Goal: Task Accomplishment & Management: Use online tool/utility

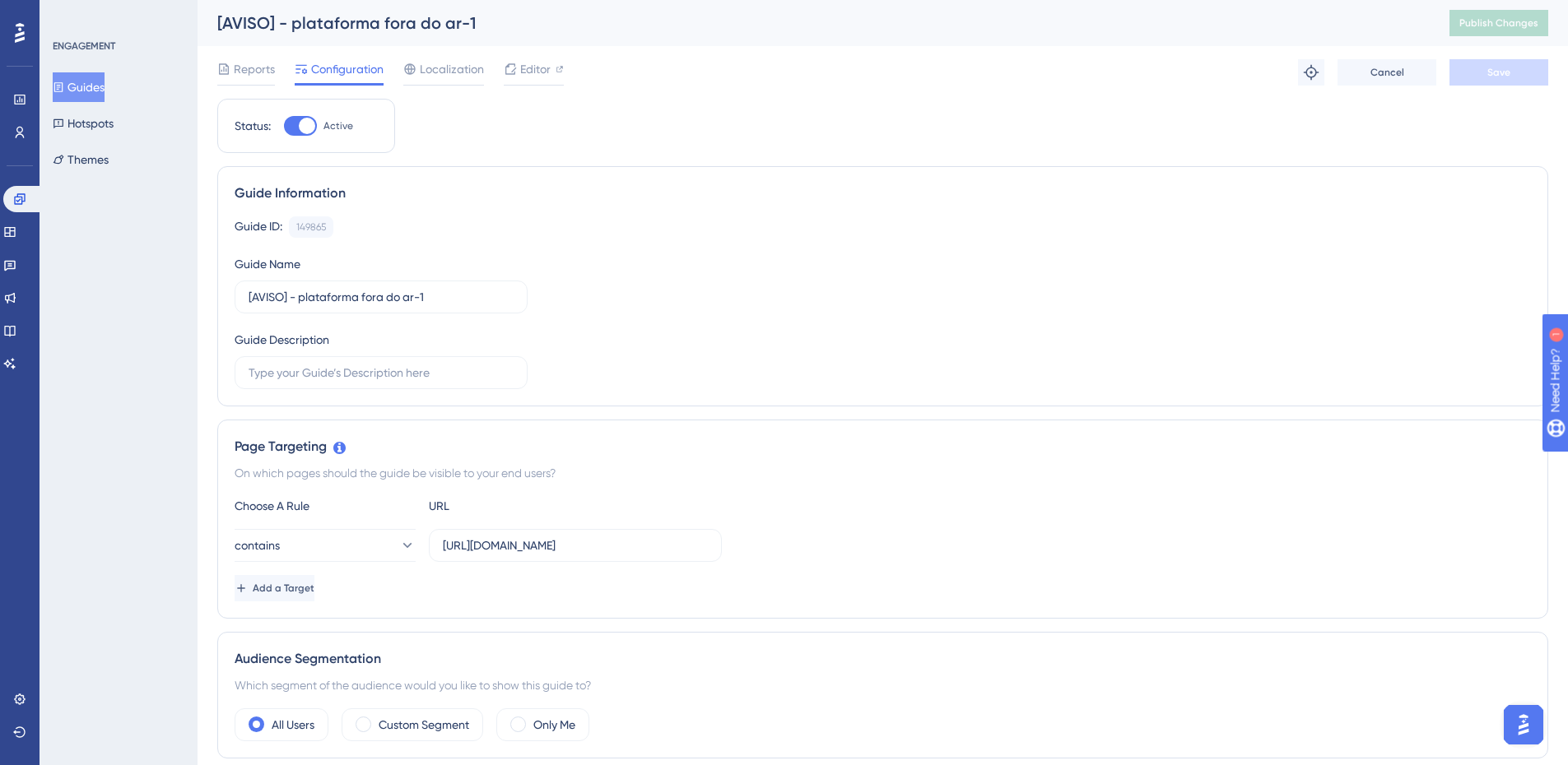
click at [84, 87] on button "Guides" at bounding box center [79, 87] width 52 height 29
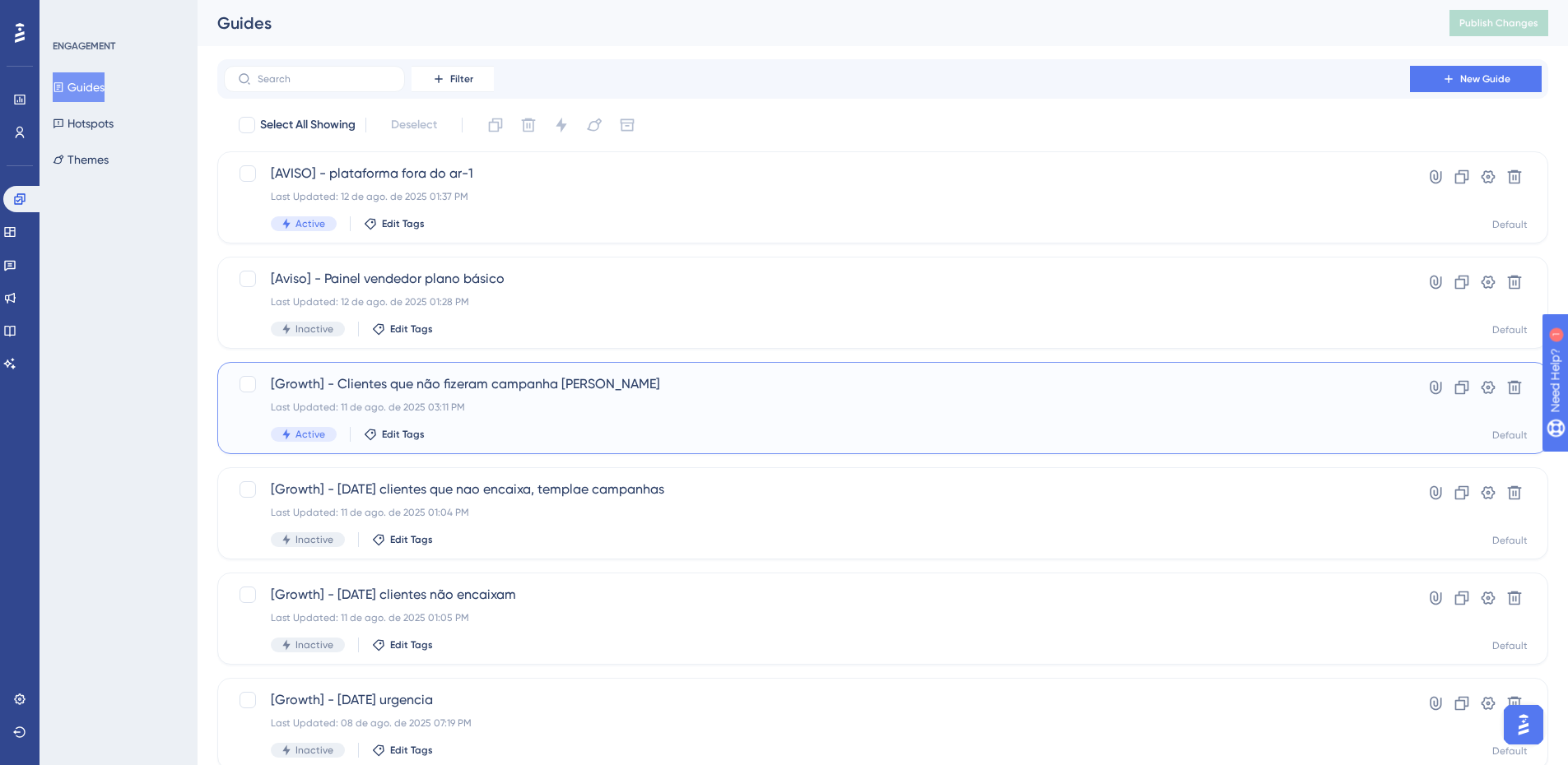
click at [486, 390] on span "[Growth] - Clientes que não fizeram campanha [PERSON_NAME]" at bounding box center [816, 383] width 1092 height 19
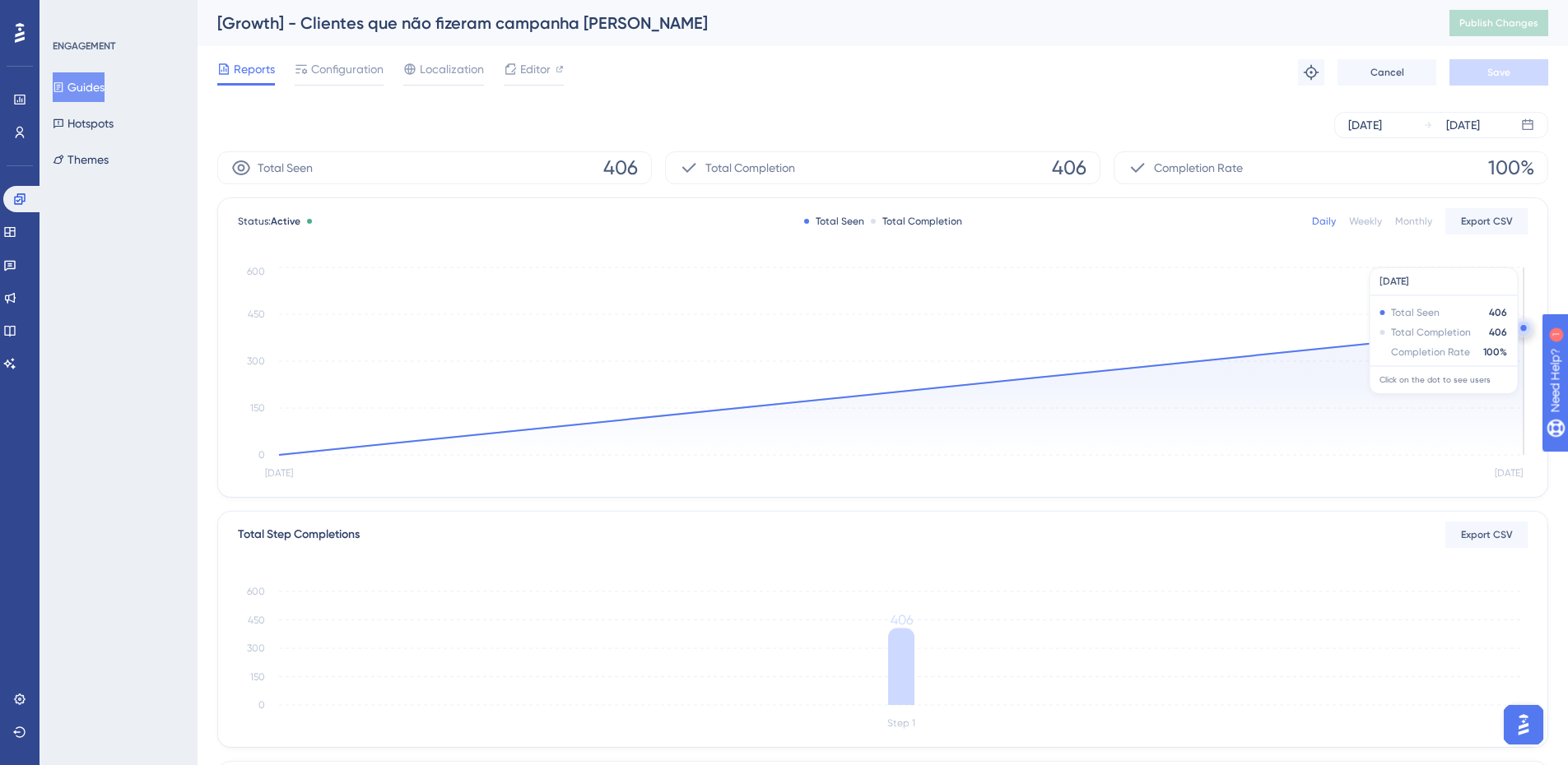
scroll to position [277, 0]
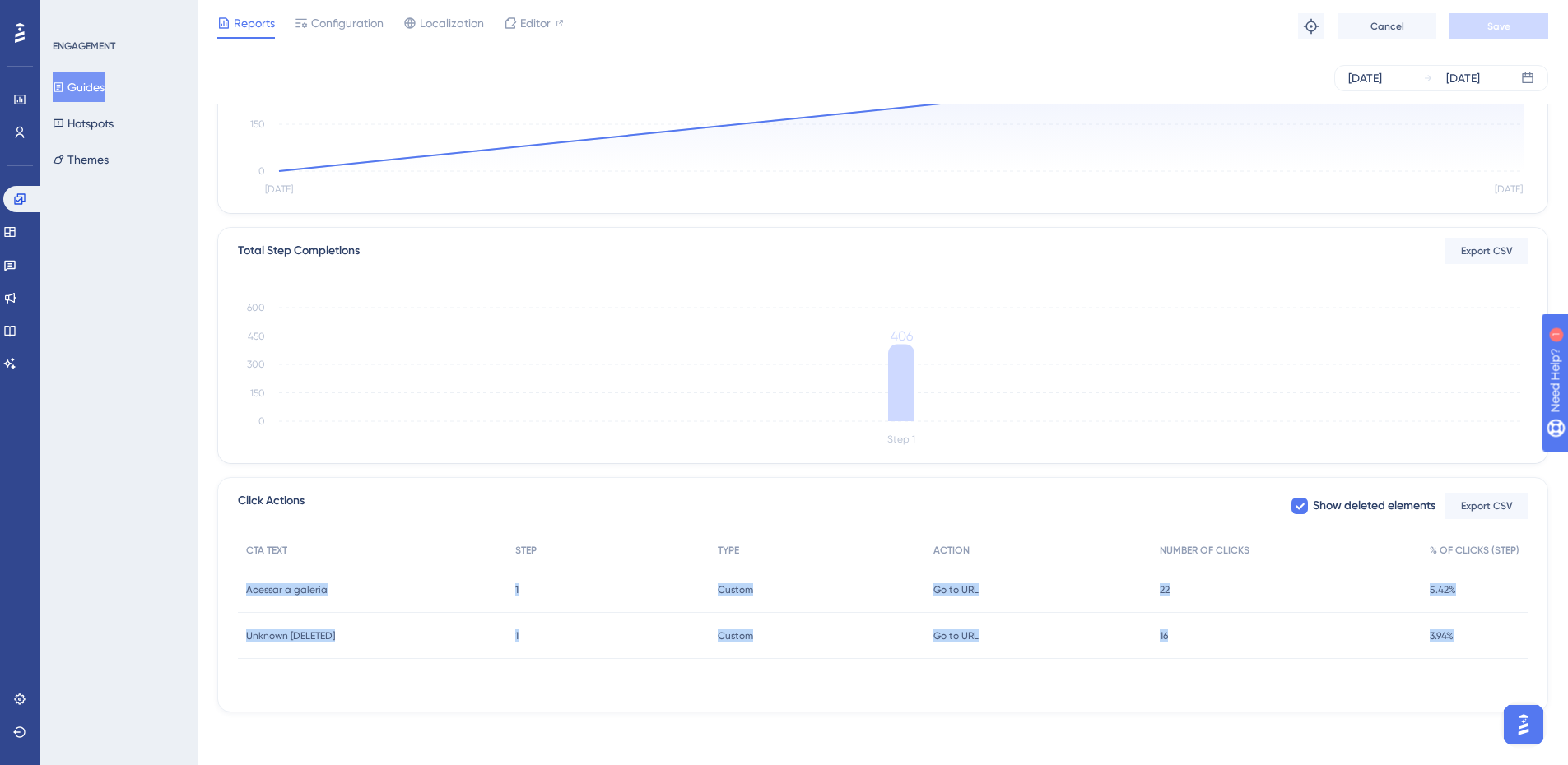
drag, startPoint x: 1472, startPoint y: 640, endPoint x: 234, endPoint y: 596, distance: 1238.8
click at [234, 596] on div "Click Actions Show deleted elements Export CSV CTA TEXT STEP TYPE ACTION NUMBER…" at bounding box center [882, 595] width 1331 height 235
click at [202, 518] on div "Performance Users Engagement Widgets Feedback Product Updates Knowledge Base AI…" at bounding box center [883, 230] width 1370 height 1016
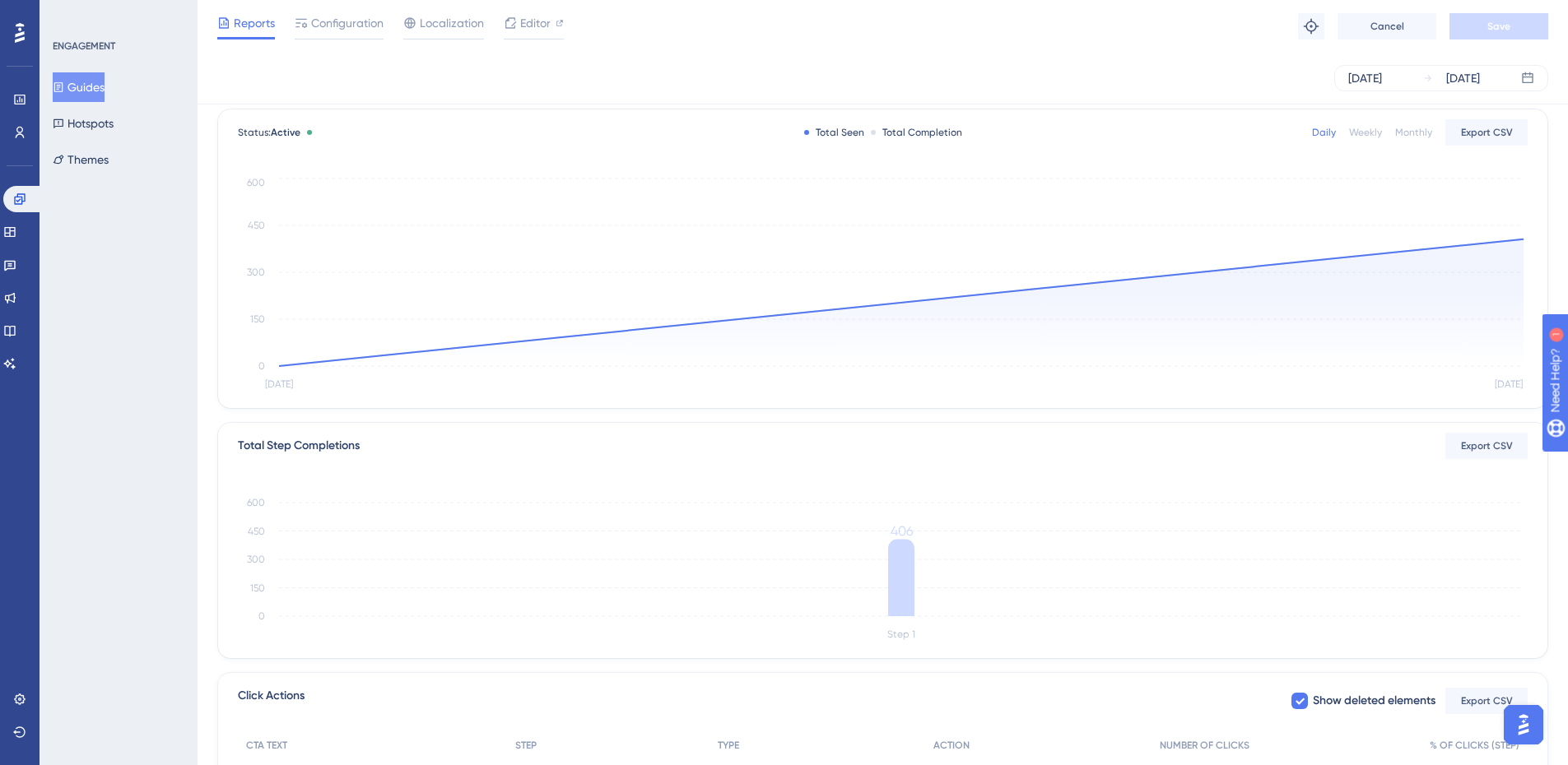
scroll to position [0, 0]
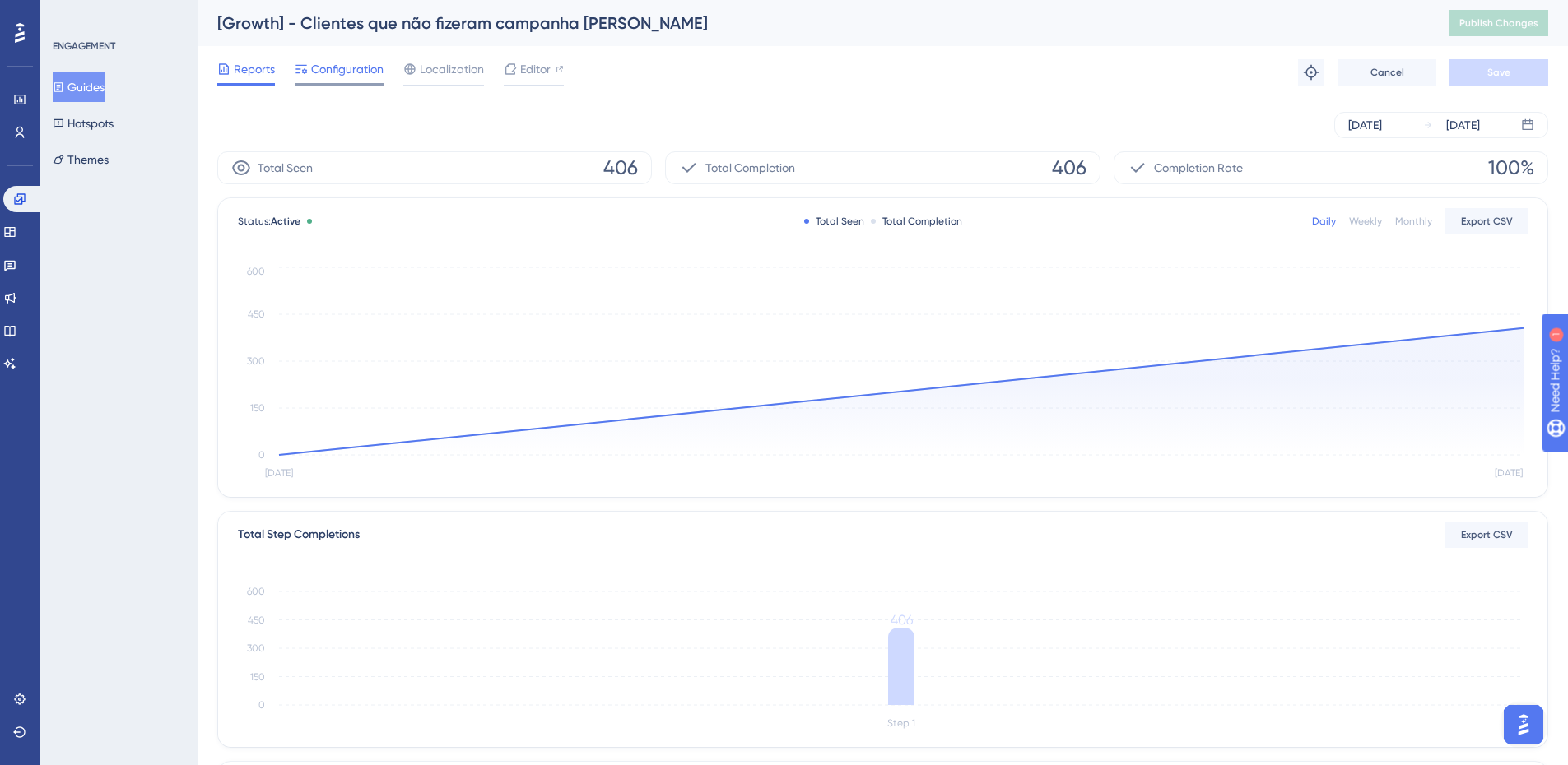
click at [339, 66] on span "Configuration" at bounding box center [347, 68] width 72 height 19
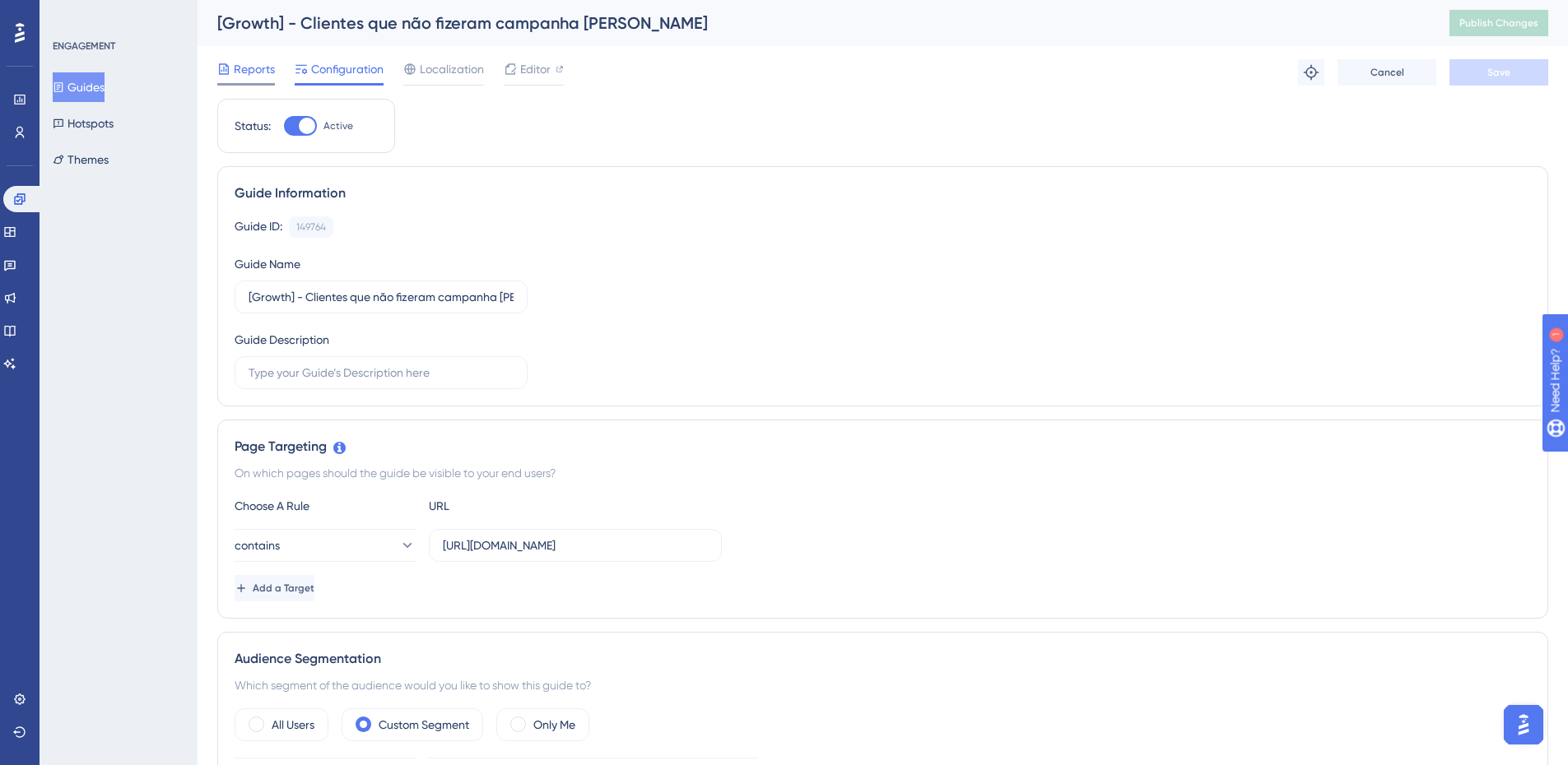
click at [238, 59] on span "Reports" at bounding box center [254, 68] width 41 height 19
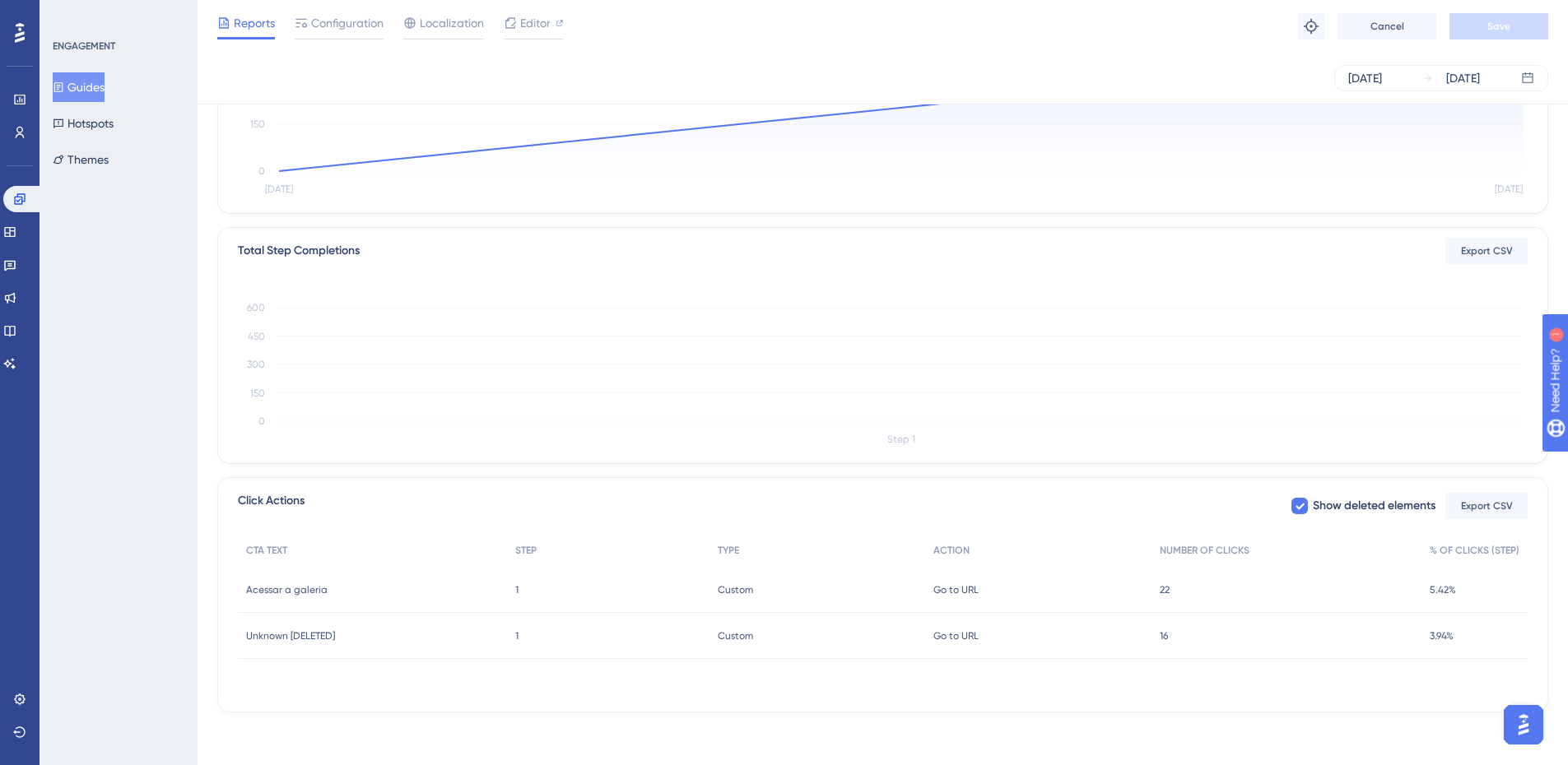
scroll to position [277, 0]
click at [1169, 589] on span "22" at bounding box center [1164, 590] width 10 height 13
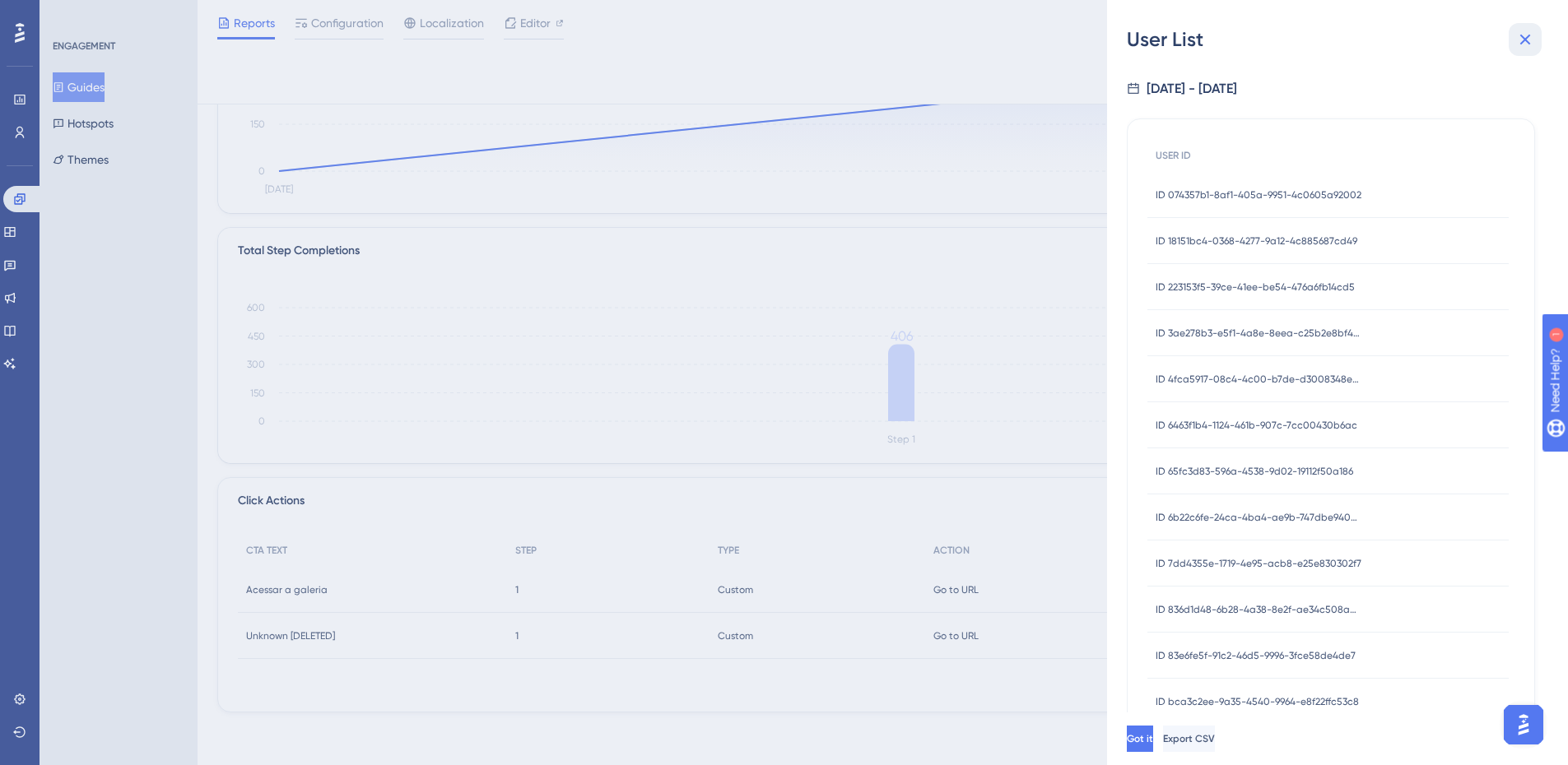
click at [1530, 44] on icon at bounding box center [1525, 40] width 11 height 11
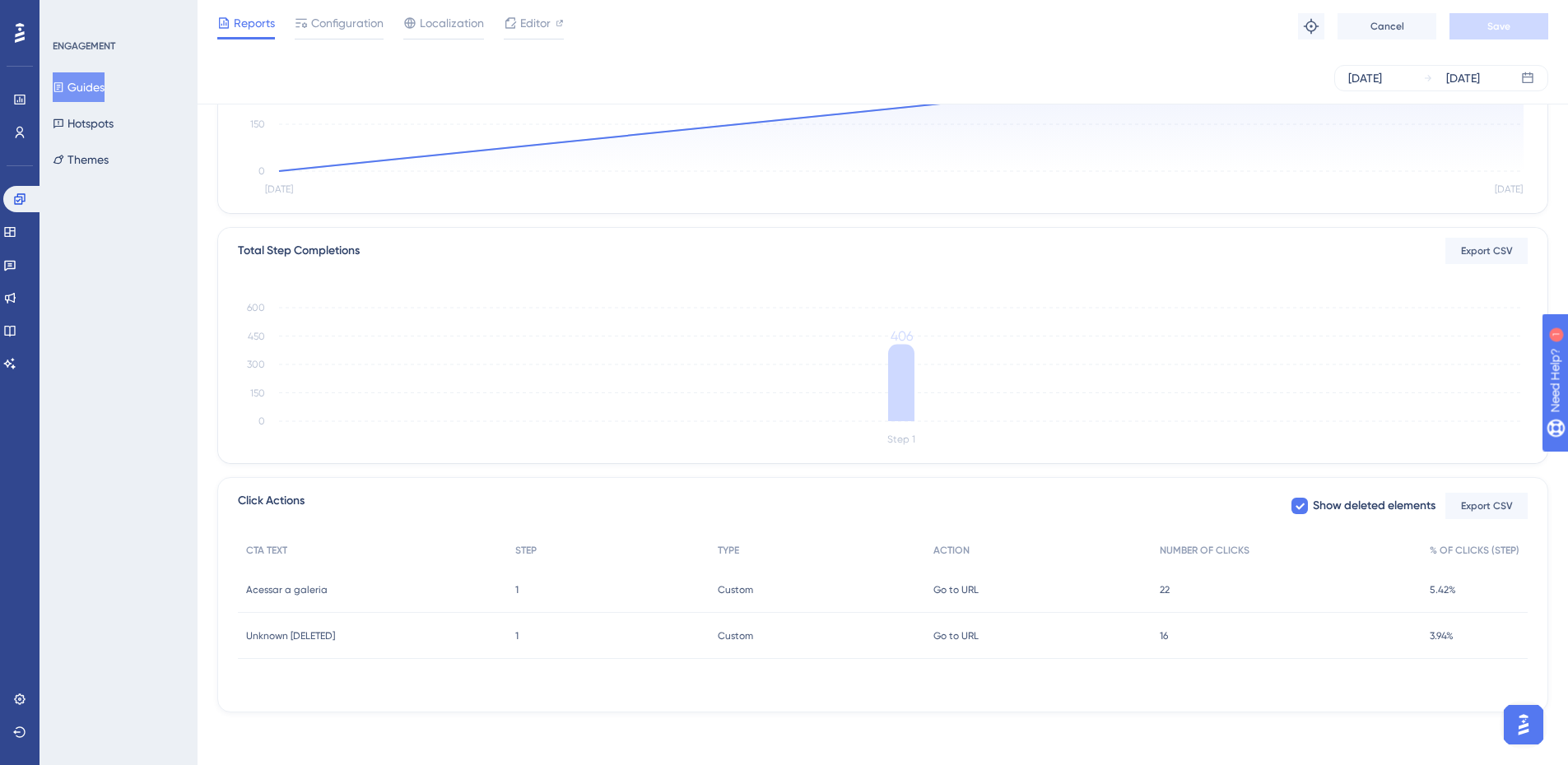
click at [1169, 646] on div "16 16" at bounding box center [1286, 636] width 270 height 46
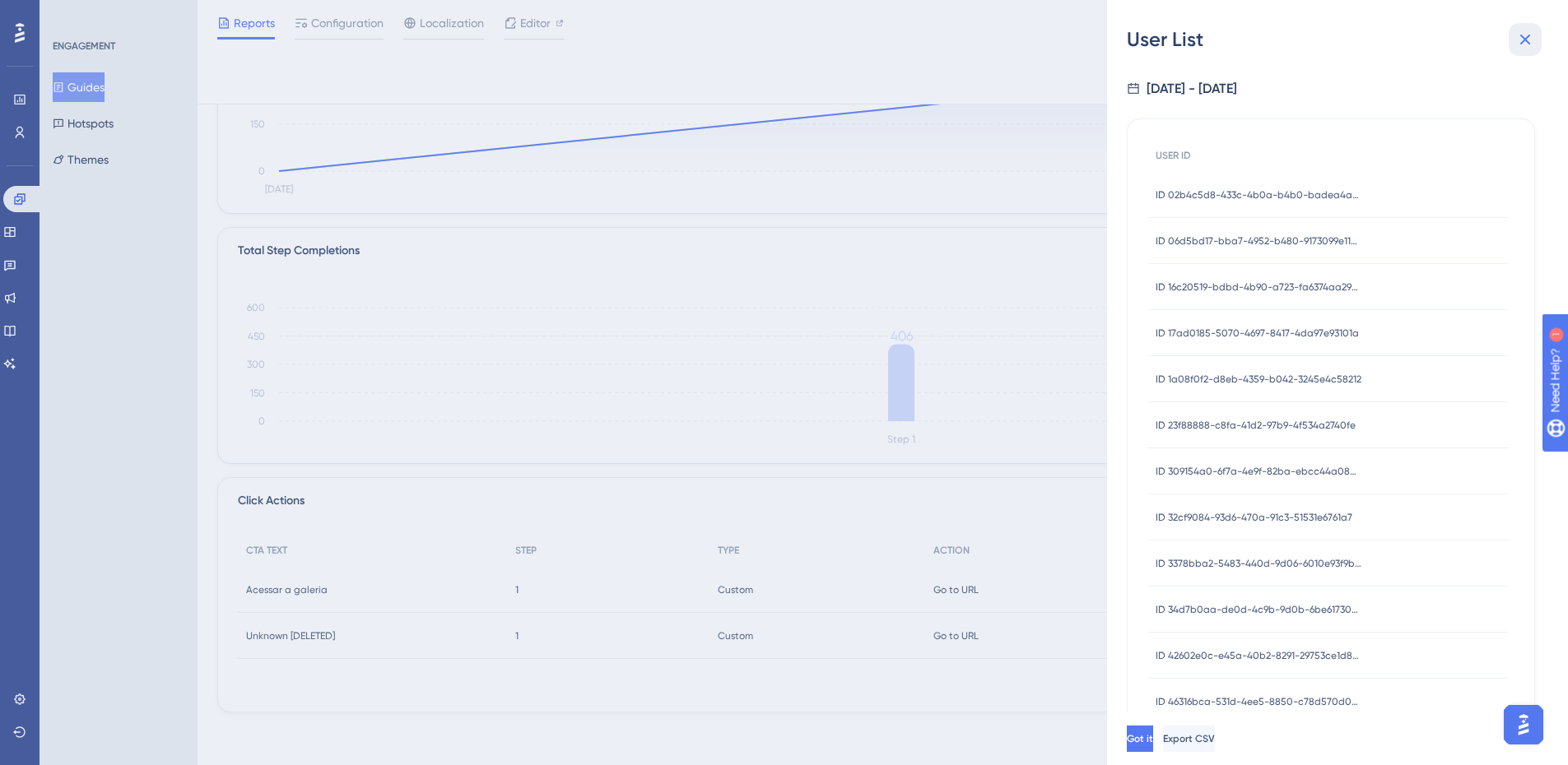
drag, startPoint x: 1523, startPoint y: 40, endPoint x: 1350, endPoint y: 319, distance: 328.3
click at [1520, 40] on icon at bounding box center [1524, 39] width 19 height 19
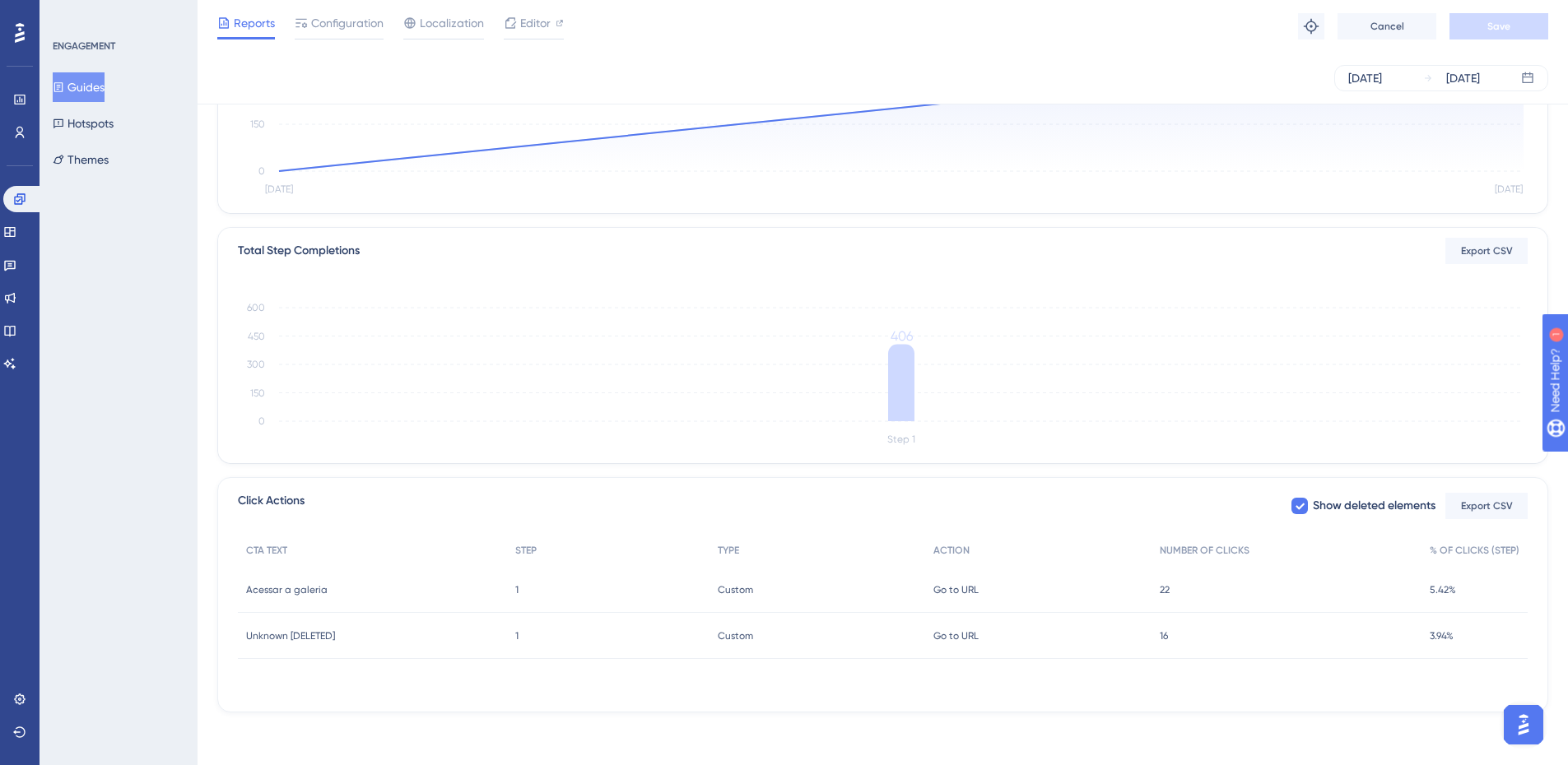
click at [64, 91] on icon at bounding box center [59, 87] width 12 height 12
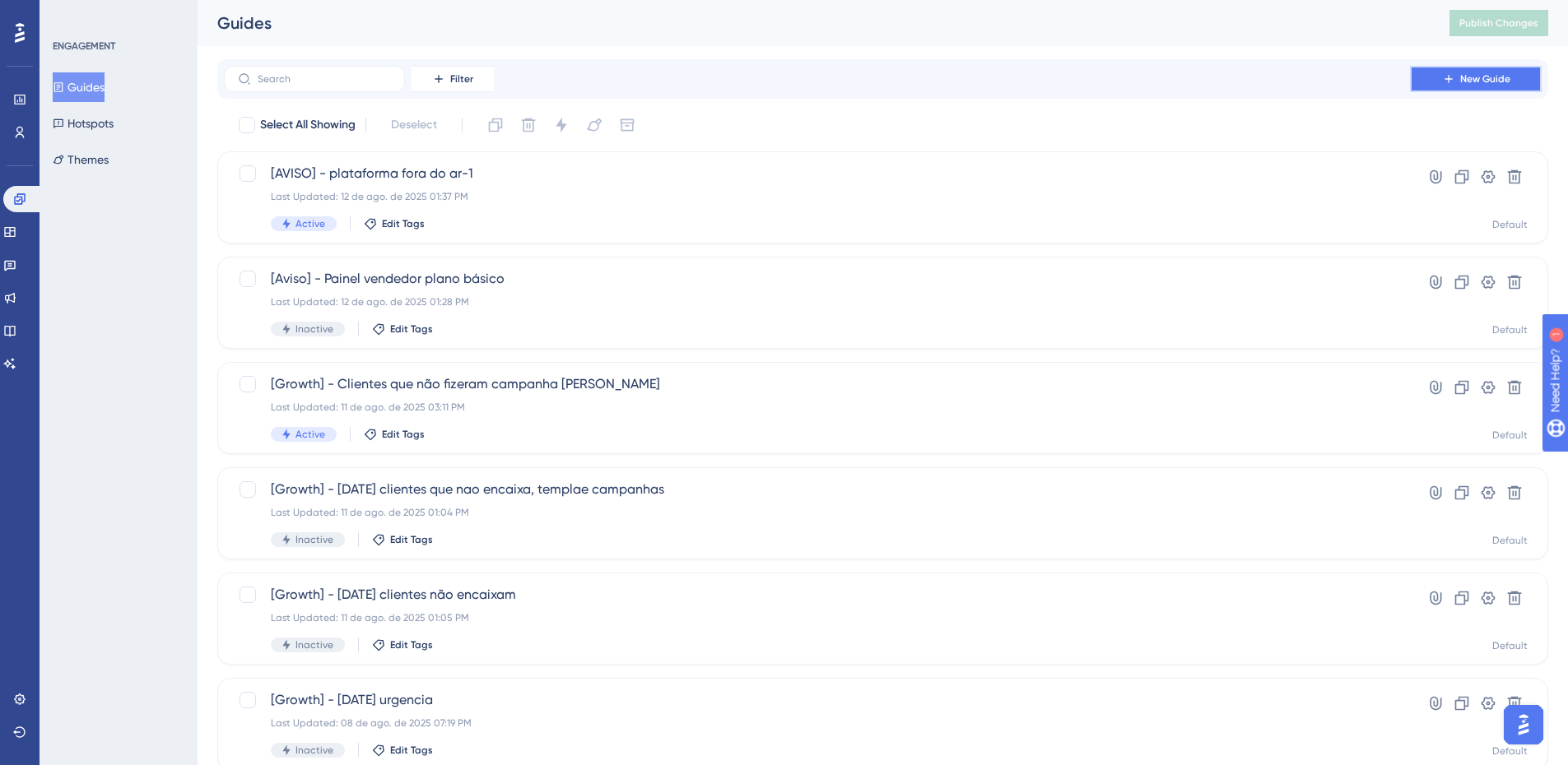
click at [1438, 66] on button "New Guide" at bounding box center [1476, 78] width 132 height 26
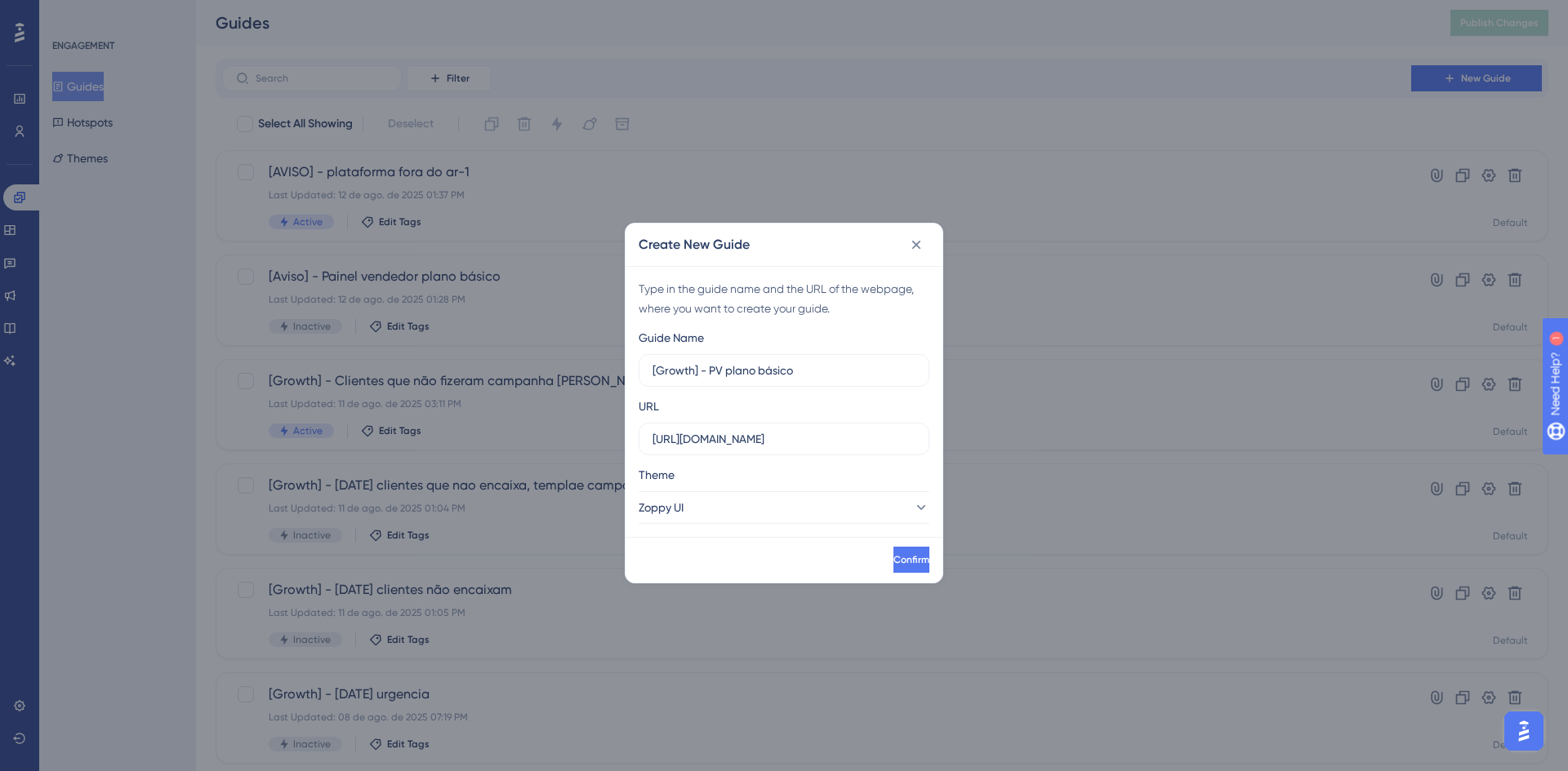
type input "[Growth] - PV plano básico"
click at [751, 520] on div "Type in the guide name and the URL of the webpage, where you want to create you…" at bounding box center [784, 401] width 317 height 271
click at [745, 511] on button "Zoppy UI" at bounding box center [784, 507] width 290 height 33
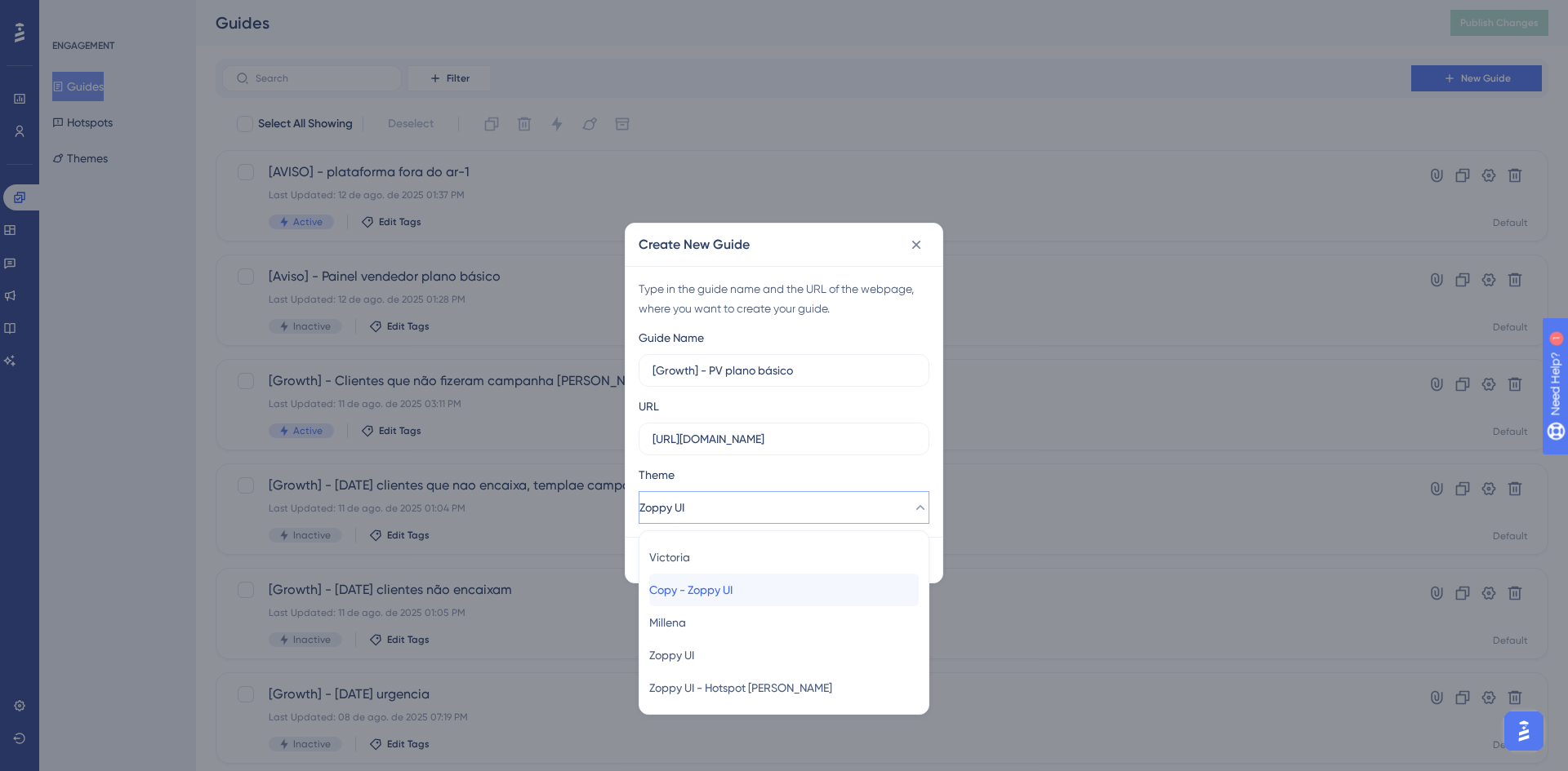
click at [732, 598] on span "Copy - Zoppy UI" at bounding box center [691, 589] width 83 height 19
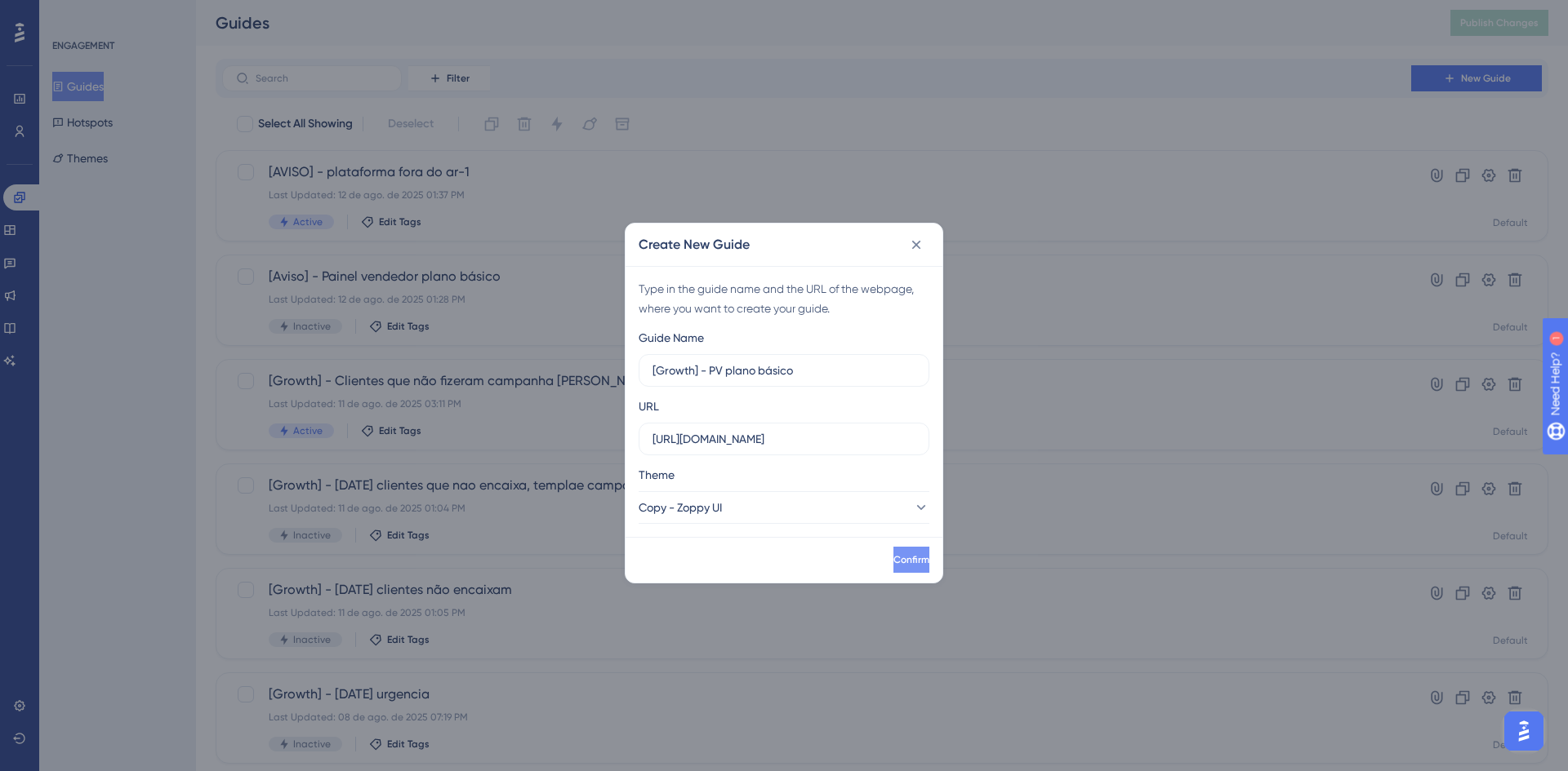
click at [893, 561] on button "Confirm" at bounding box center [911, 559] width 36 height 26
